Goal: Download file/media

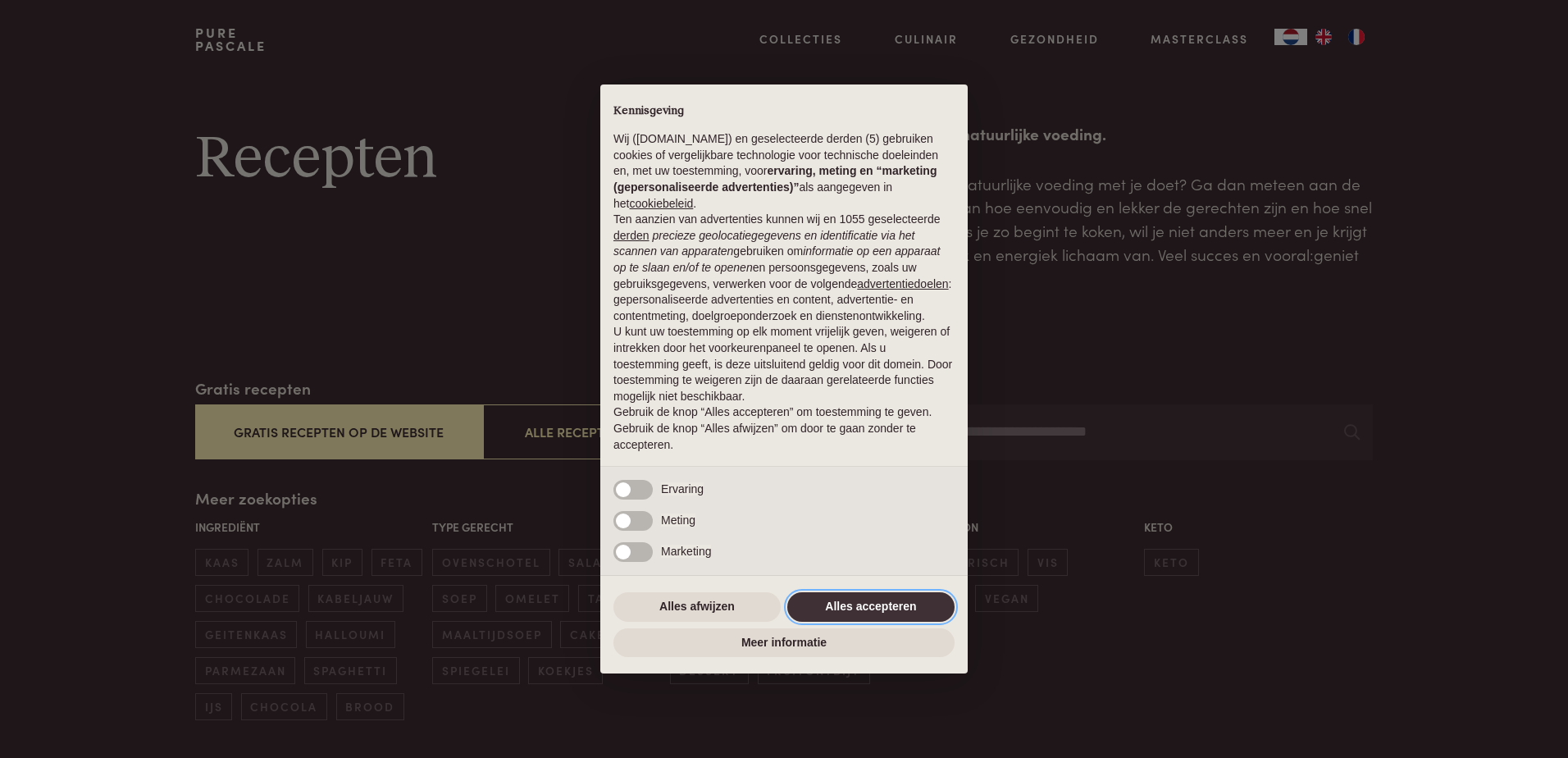
click at [864, 603] on button "Alles accepteren" at bounding box center [871, 608] width 167 height 29
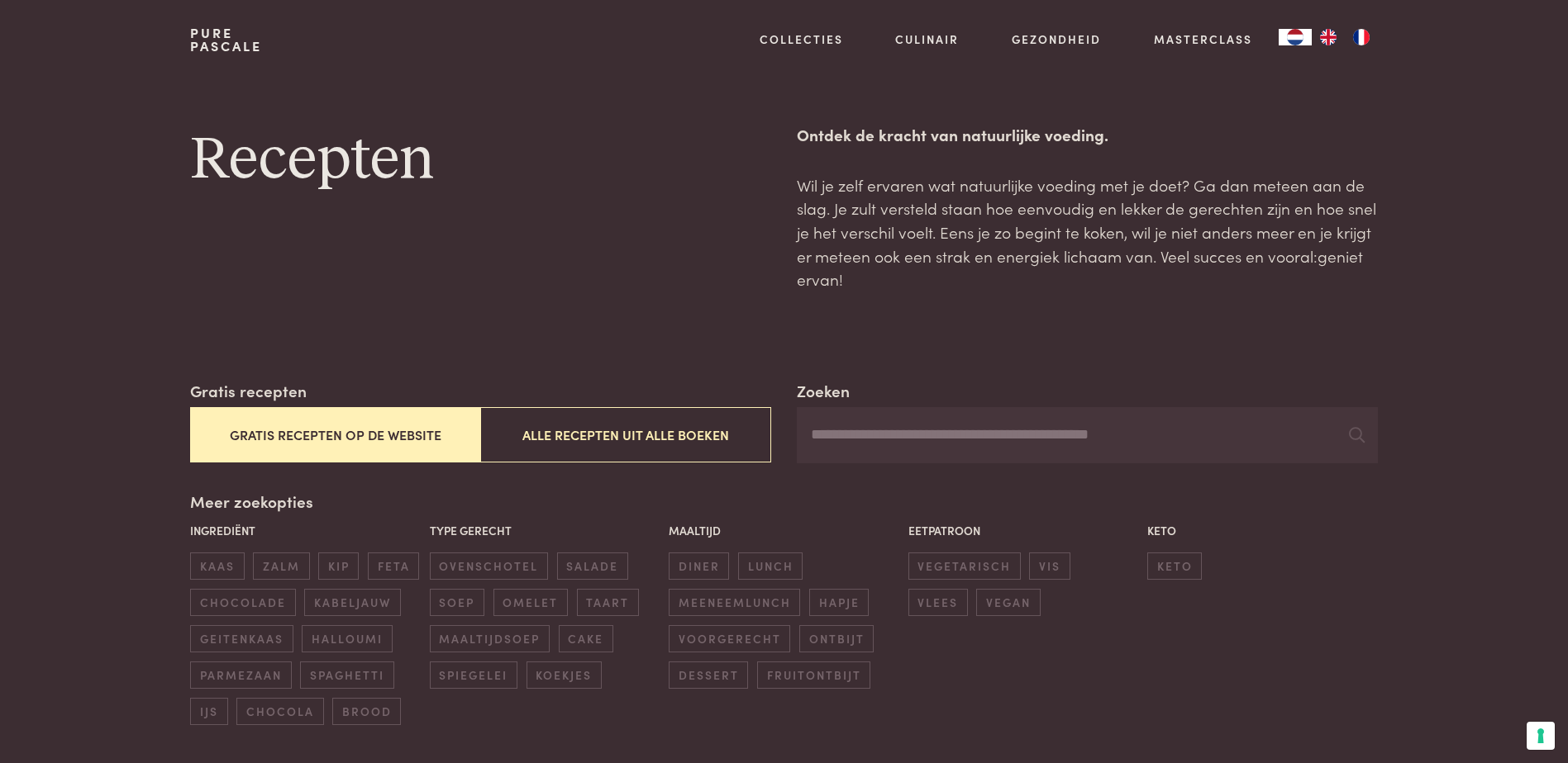
click at [318, 423] on button "Gratis recepten op de website" at bounding box center [334, 435] width 290 height 55
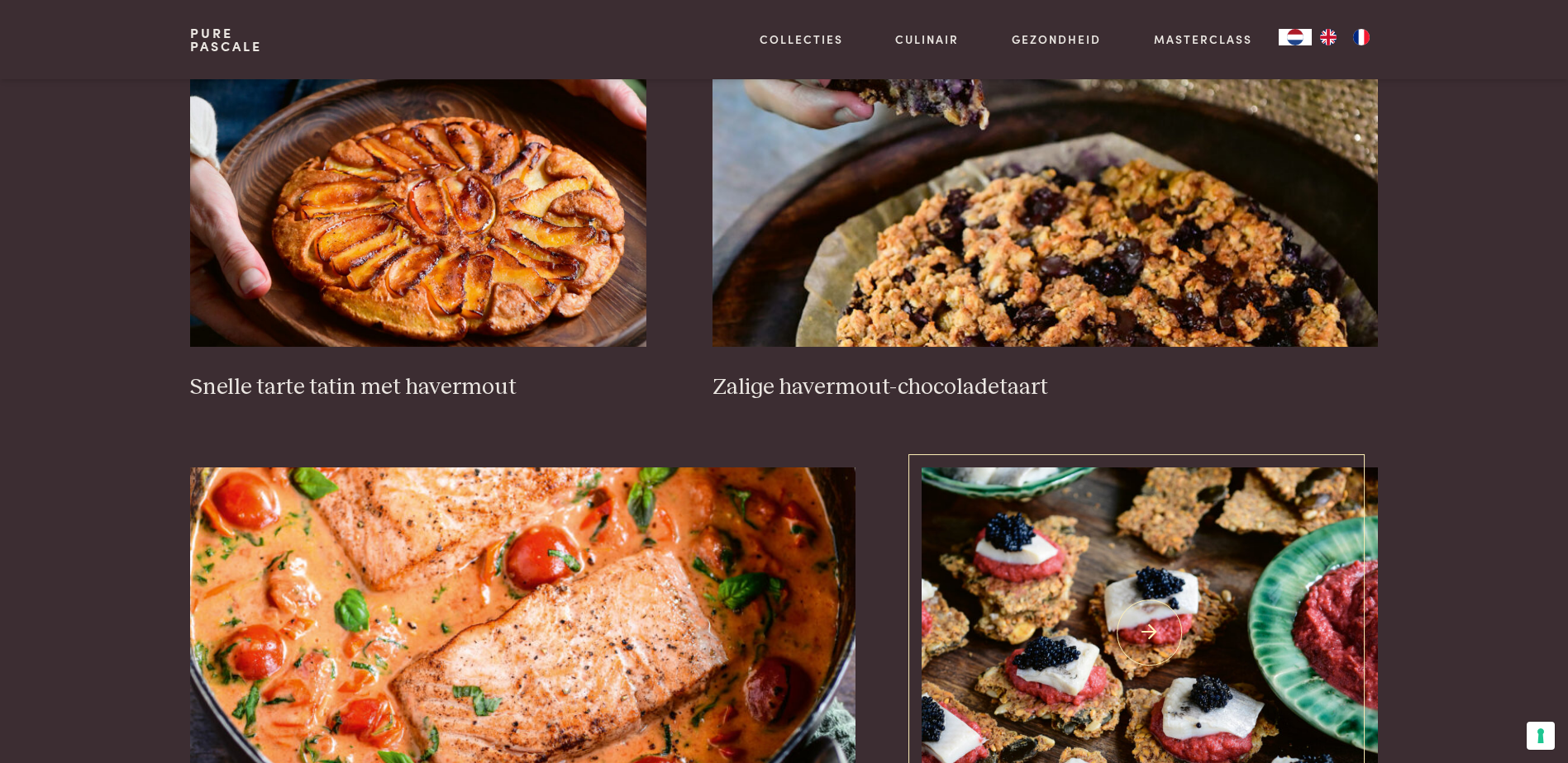
scroll to position [2610, 0]
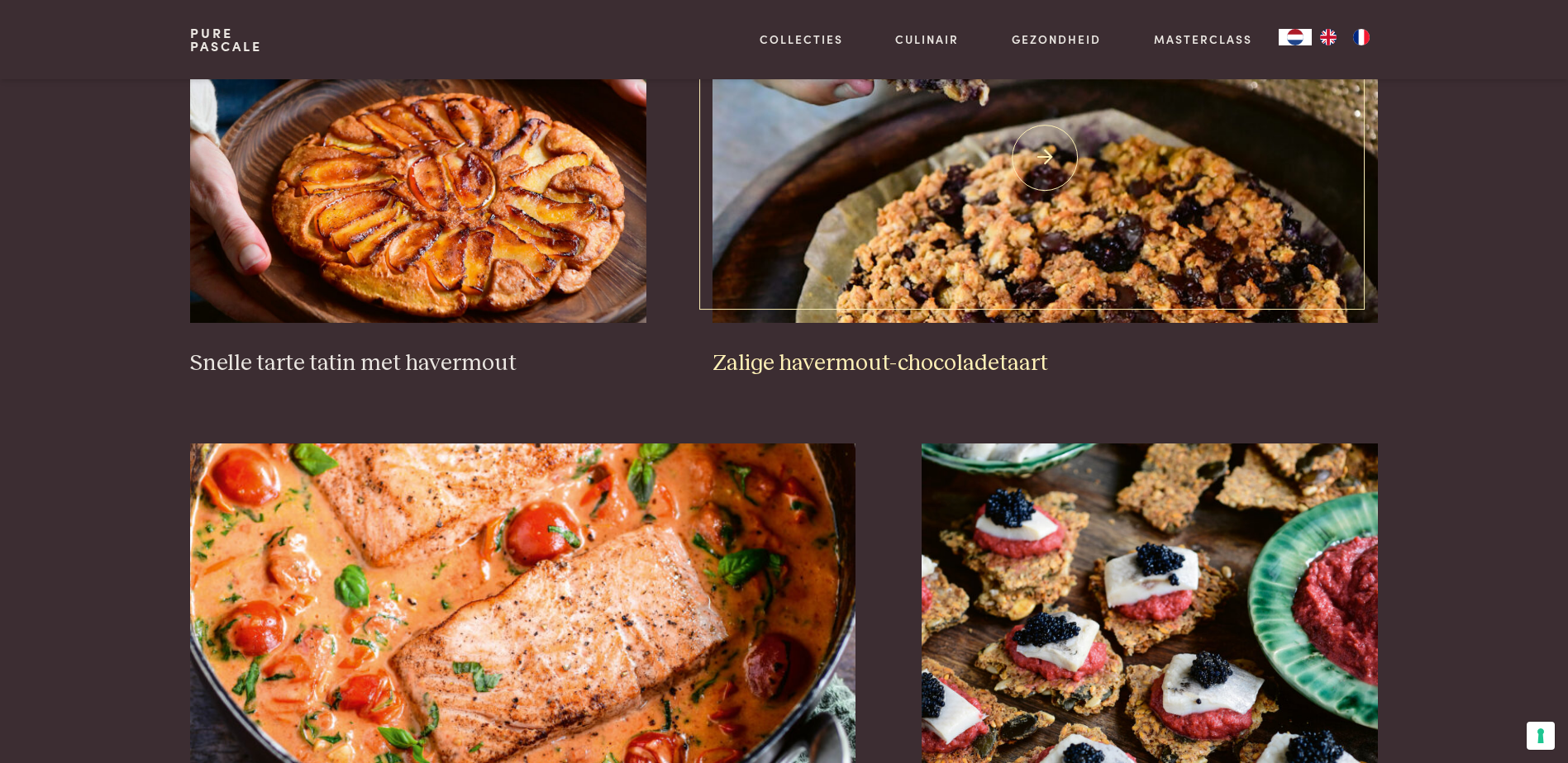
click at [1067, 261] on img at bounding box center [1045, 157] width 665 height 330
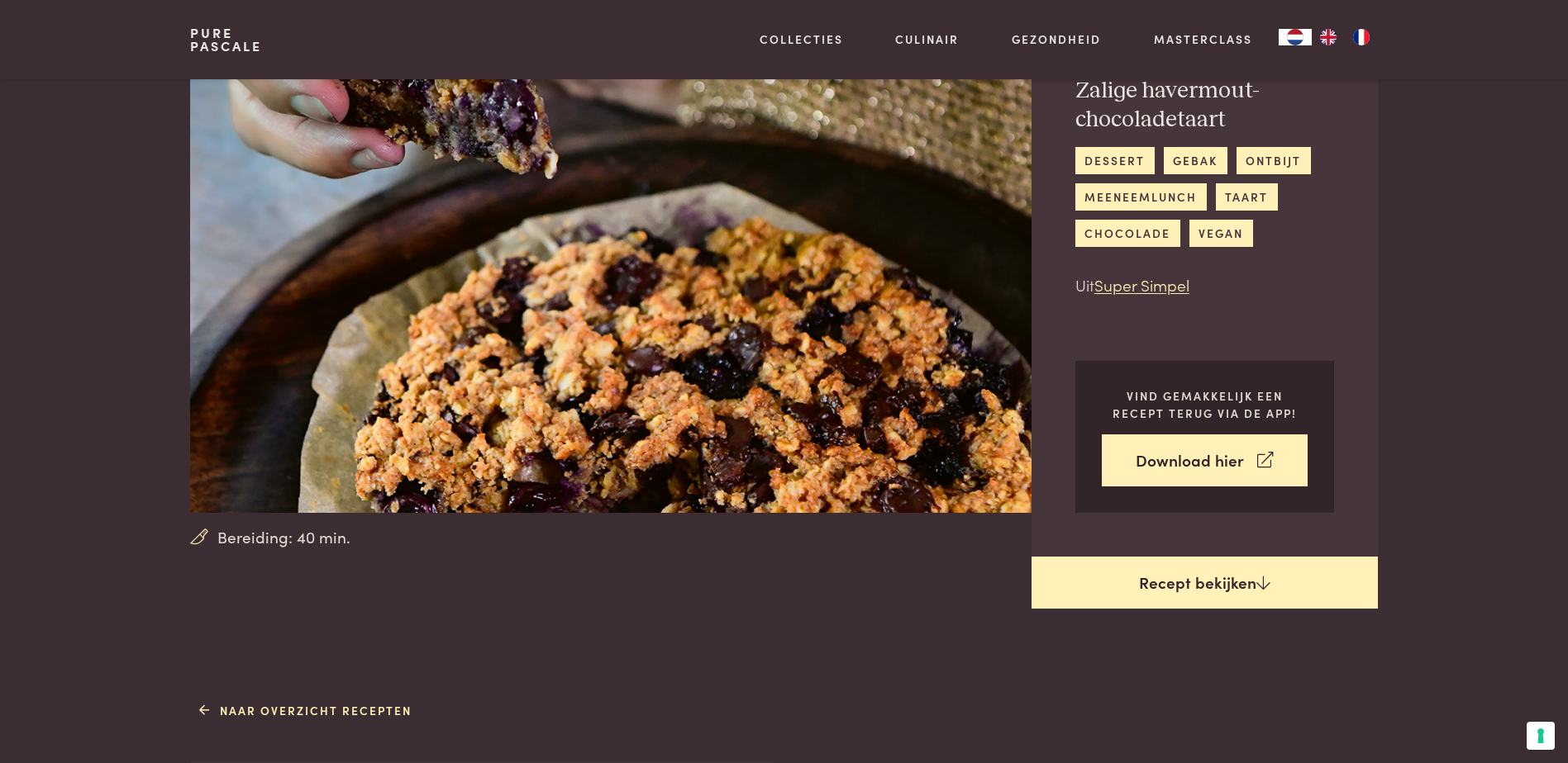
scroll to position [165, 0]
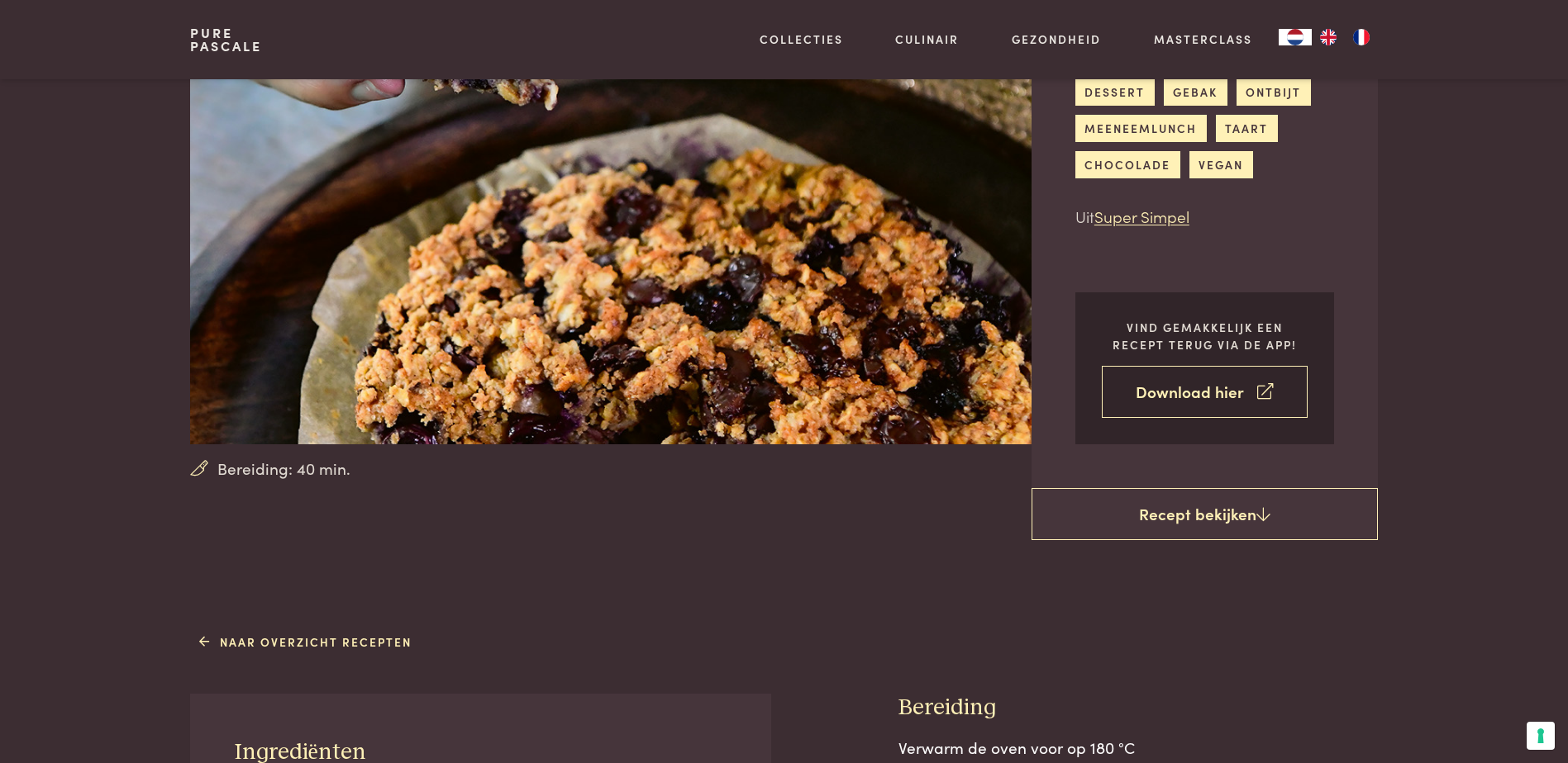
click at [1176, 393] on link "Download hier" at bounding box center [1204, 391] width 206 height 52
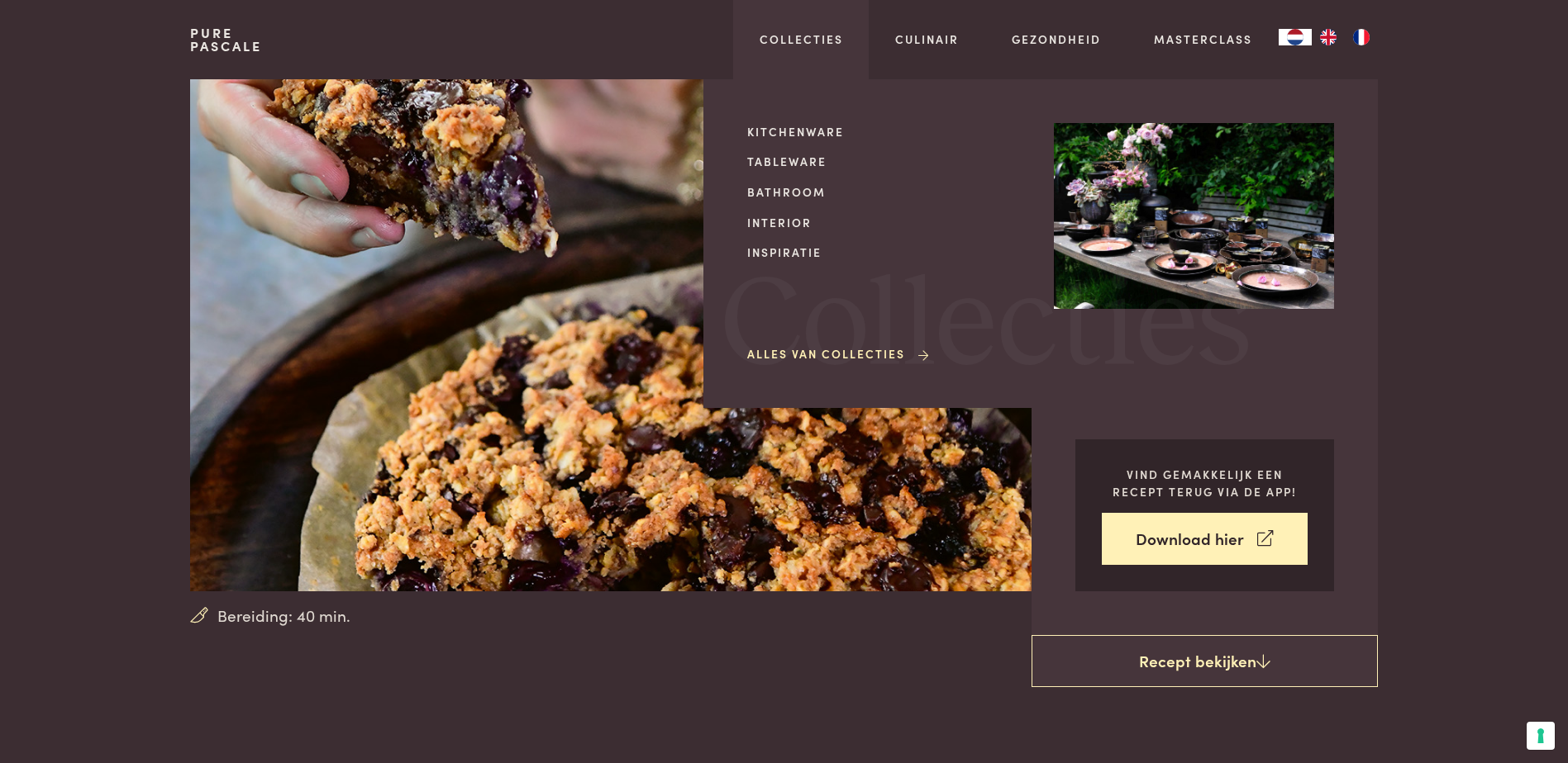
scroll to position [0, 0]
